Goal: Task Accomplishment & Management: Manage account settings

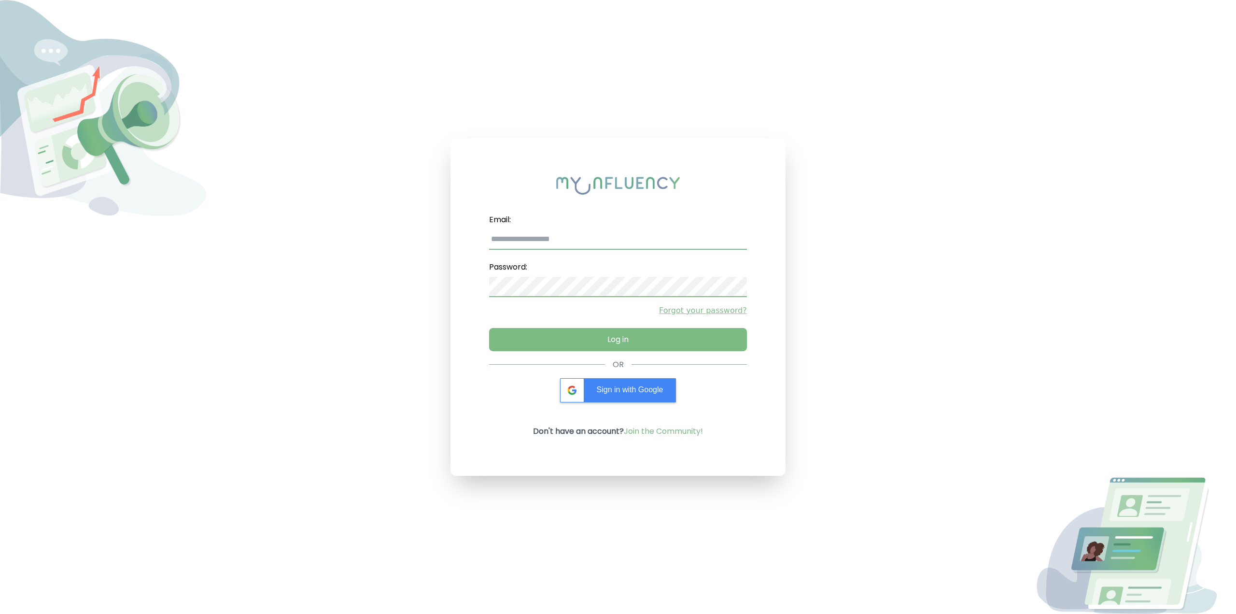
click at [559, 237] on input "email" at bounding box center [617, 239] width 257 height 20
click at [542, 242] on input "email" at bounding box center [617, 239] width 257 height 20
type input "**********"
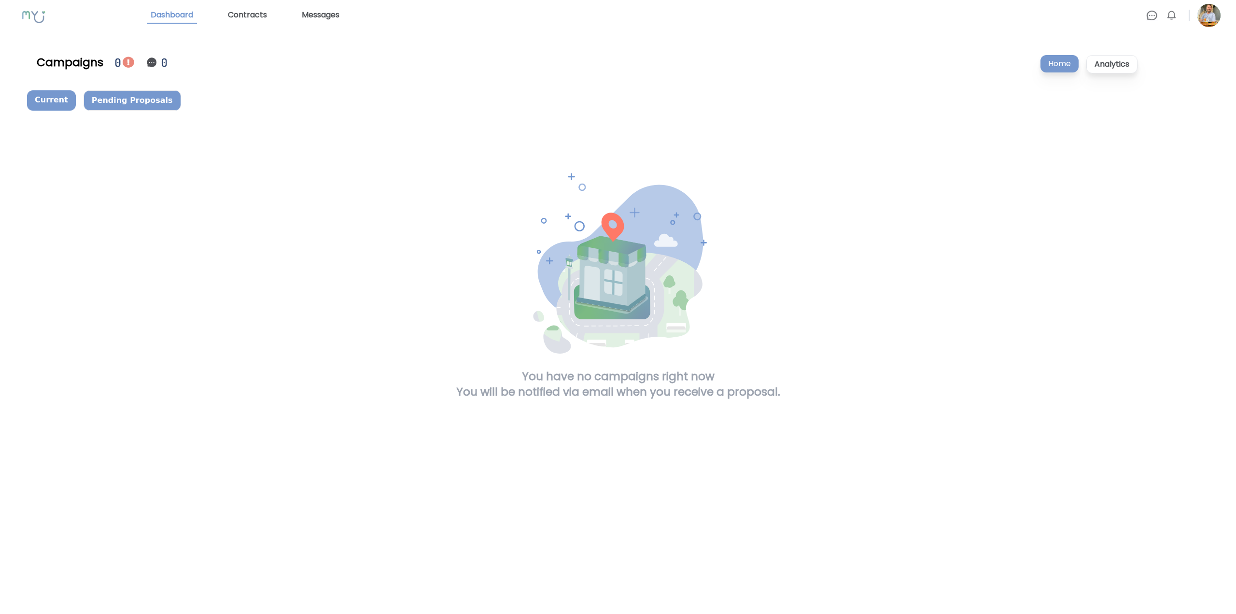
click at [133, 101] on p "Pending Proposals" at bounding box center [133, 100] width 98 height 20
click at [1210, 15] on img at bounding box center [1208, 15] width 23 height 23
click at [1143, 37] on link "Profile Settings" at bounding box center [1151, 41] width 139 height 19
click at [254, 12] on link "Contracts" at bounding box center [247, 15] width 47 height 16
